Goal: Navigation & Orientation: Go to known website

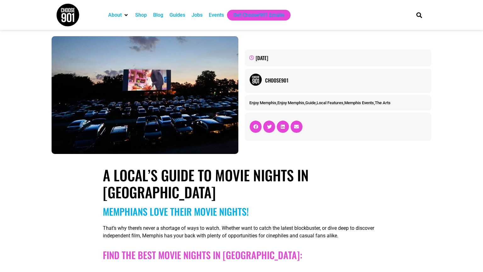
click at [73, 10] on img at bounding box center [68, 15] width 24 height 24
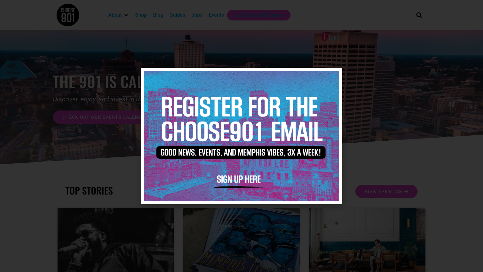
click at [368, 145] on div at bounding box center [241, 136] width 483 height 272
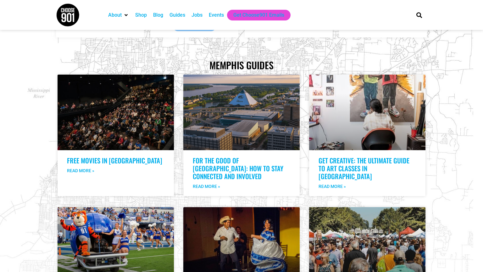
scroll to position [1049, 0]
